Goal: Task Accomplishment & Management: Complete application form

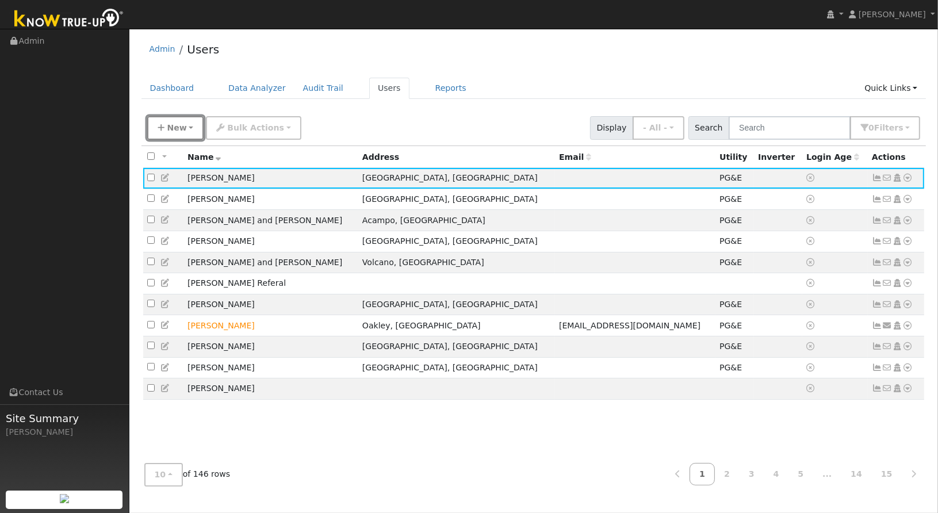
click at [189, 125] on button "New" at bounding box center [175, 128] width 57 height 24
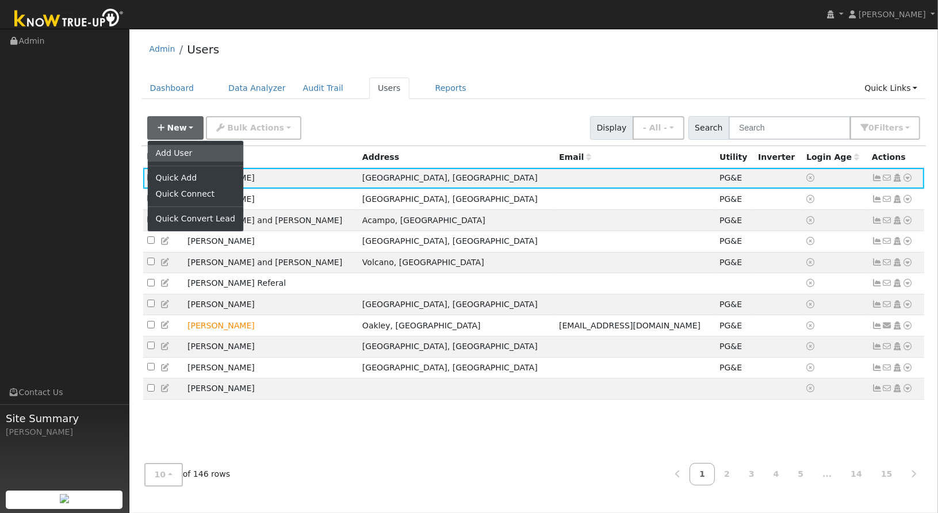
click at [176, 147] on link "Add User" at bounding box center [195, 153] width 95 height 16
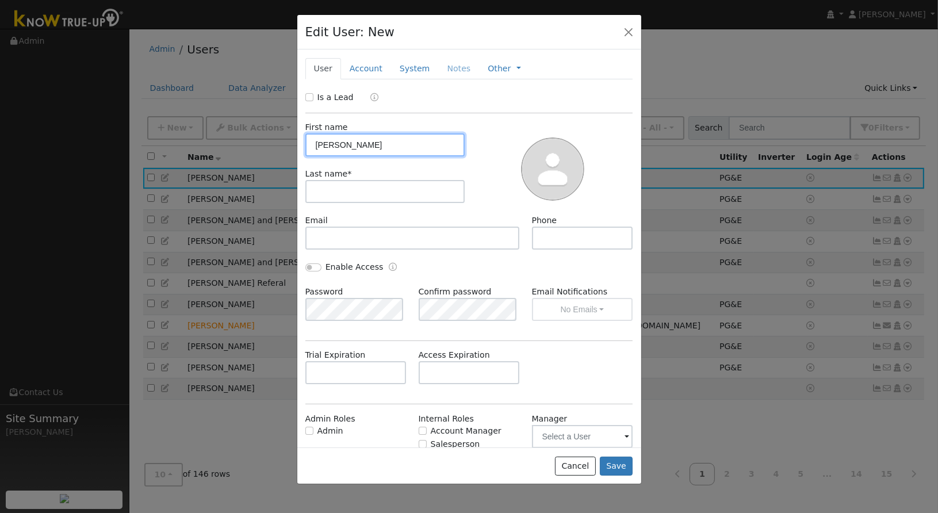
type input "Victor"
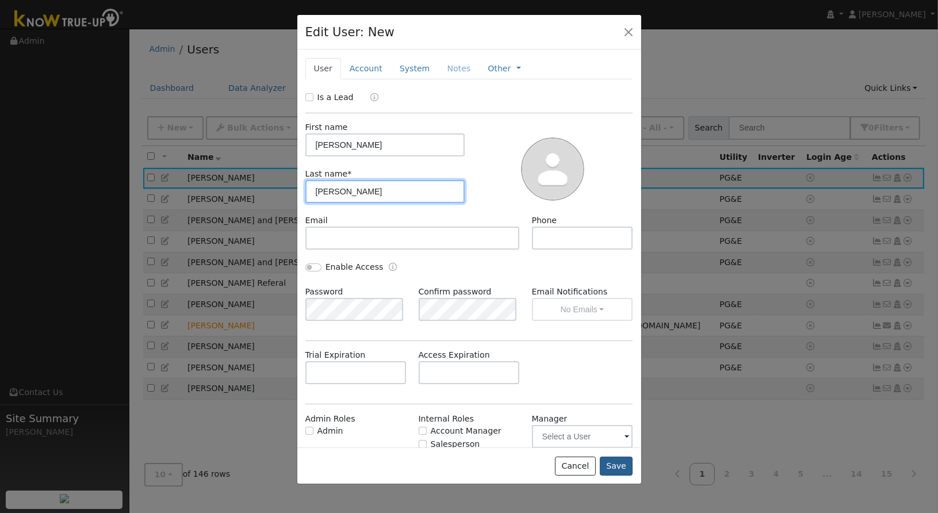
type input "Martinez"
click at [626, 465] on button "Save" at bounding box center [616, 467] width 33 height 20
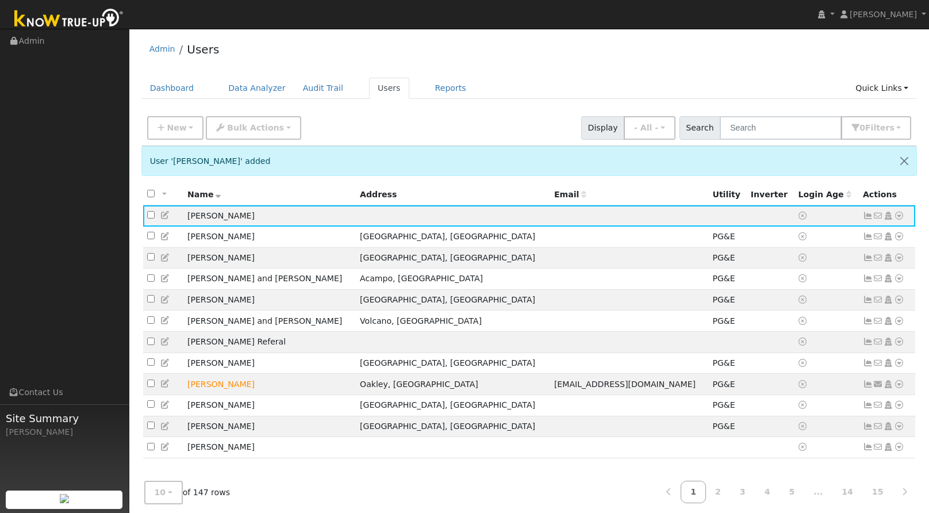
drag, startPoint x: 898, startPoint y: 0, endPoint x: 541, endPoint y: 186, distance: 402.3
click at [550, 186] on th "Email" at bounding box center [629, 194] width 159 height 21
click at [896, 216] on icon at bounding box center [899, 216] width 10 height 8
click at [800, 300] on link "Utility" at bounding box center [780, 302] width 80 height 16
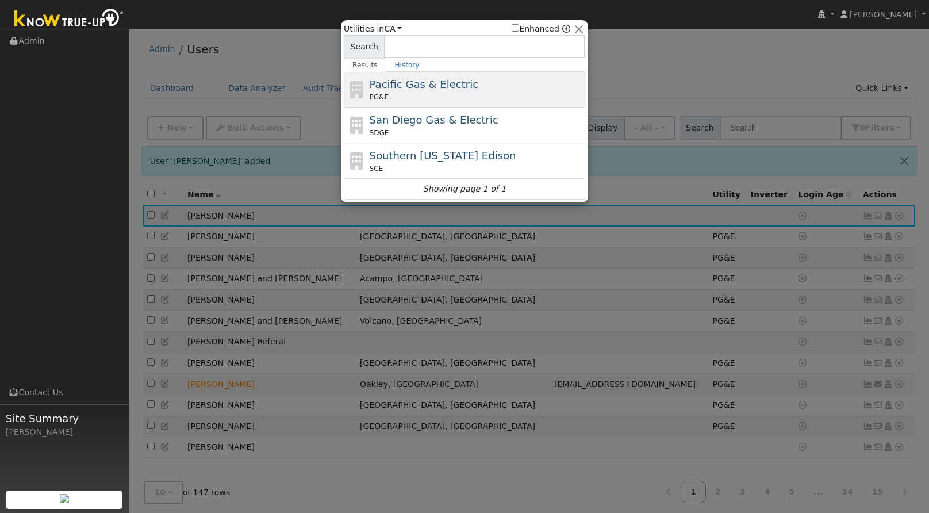
click at [434, 93] on div "PG&E" at bounding box center [476, 97] width 213 height 10
